Goal: Information Seeking & Learning: Learn about a topic

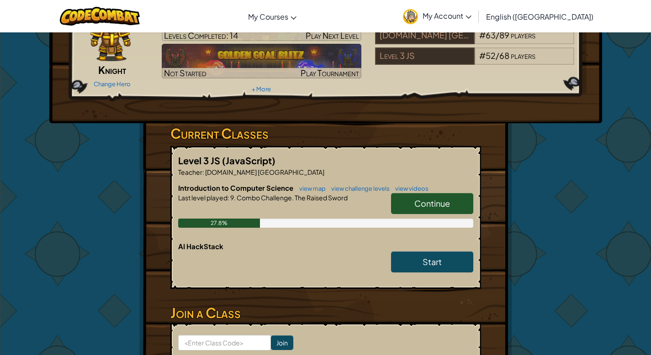
scroll to position [86, 0]
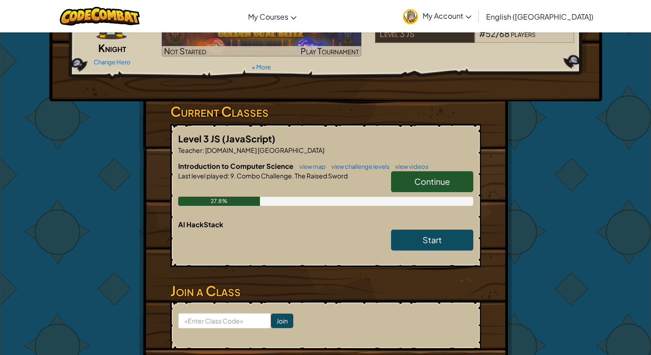
click at [433, 178] on span "Continue" at bounding box center [432, 181] width 36 height 11
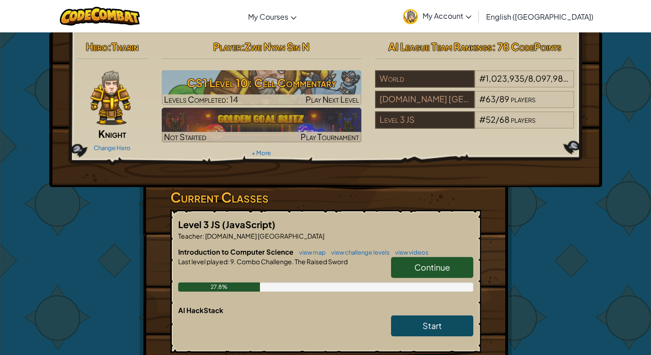
click at [434, 261] on link "Continue" at bounding box center [432, 267] width 82 height 21
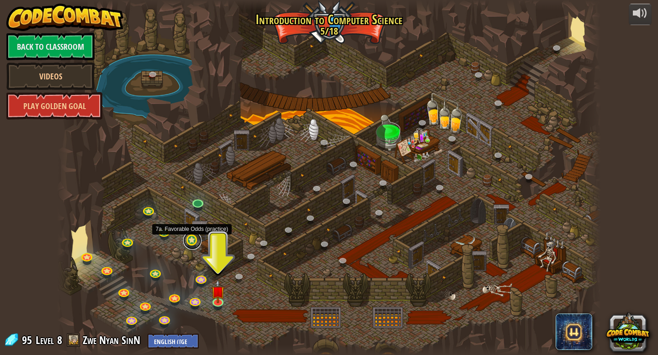
click at [191, 239] on link at bounding box center [192, 241] width 18 height 18
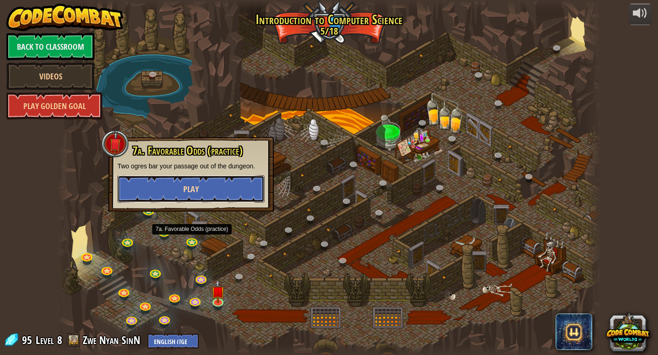
click at [185, 184] on span "Play" at bounding box center [191, 189] width 16 height 11
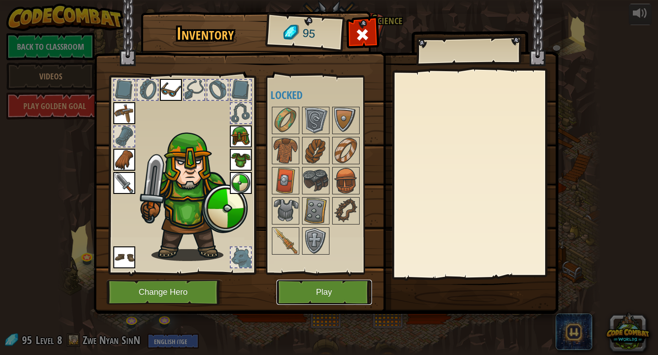
click at [328, 295] on button "Play" at bounding box center [323, 292] width 95 height 25
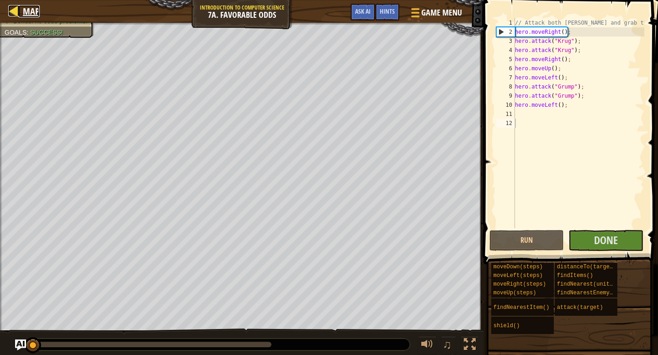
click at [10, 14] on div at bounding box center [13, 10] width 11 height 11
